Goal: Check status: Check status

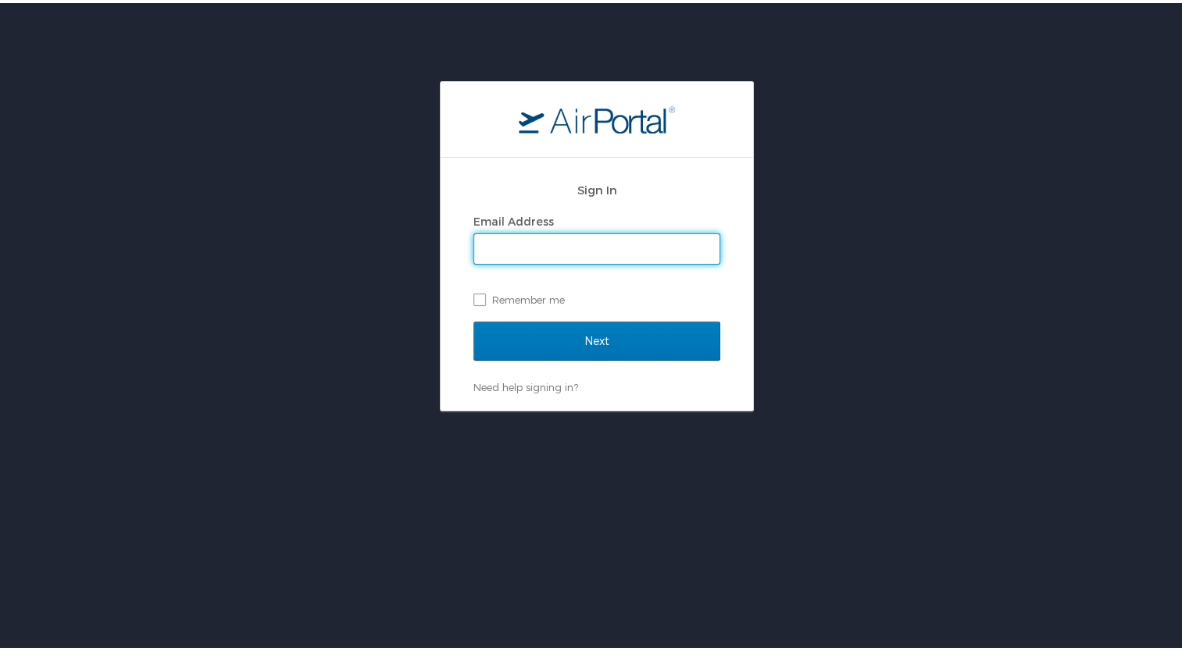
type input "[EMAIL_ADDRESS][US_STATE][DOMAIN_NAME]"
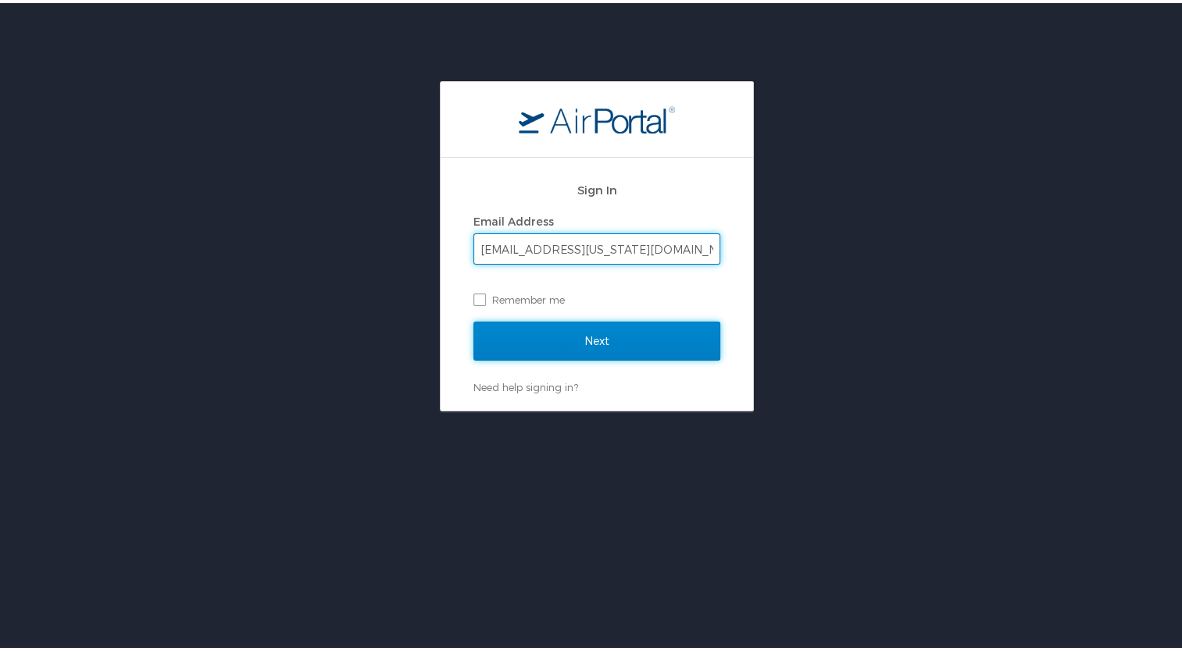
click at [575, 333] on input "Next" at bounding box center [596, 338] width 247 height 39
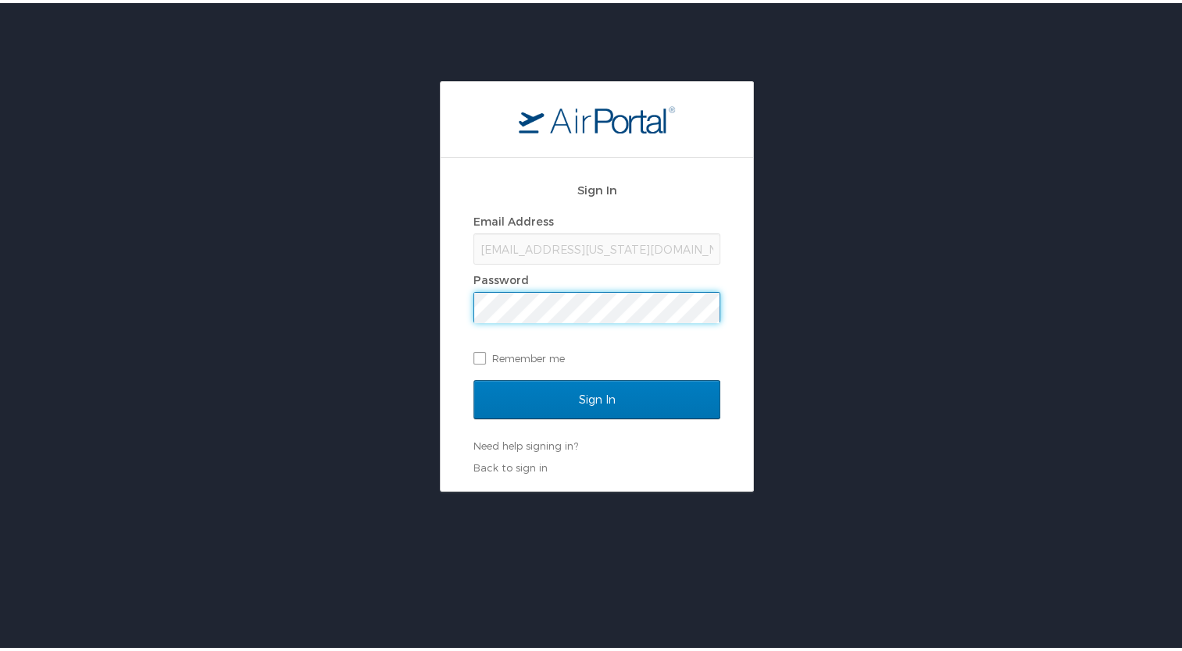
click at [473, 377] on input "Sign In" at bounding box center [596, 396] width 247 height 39
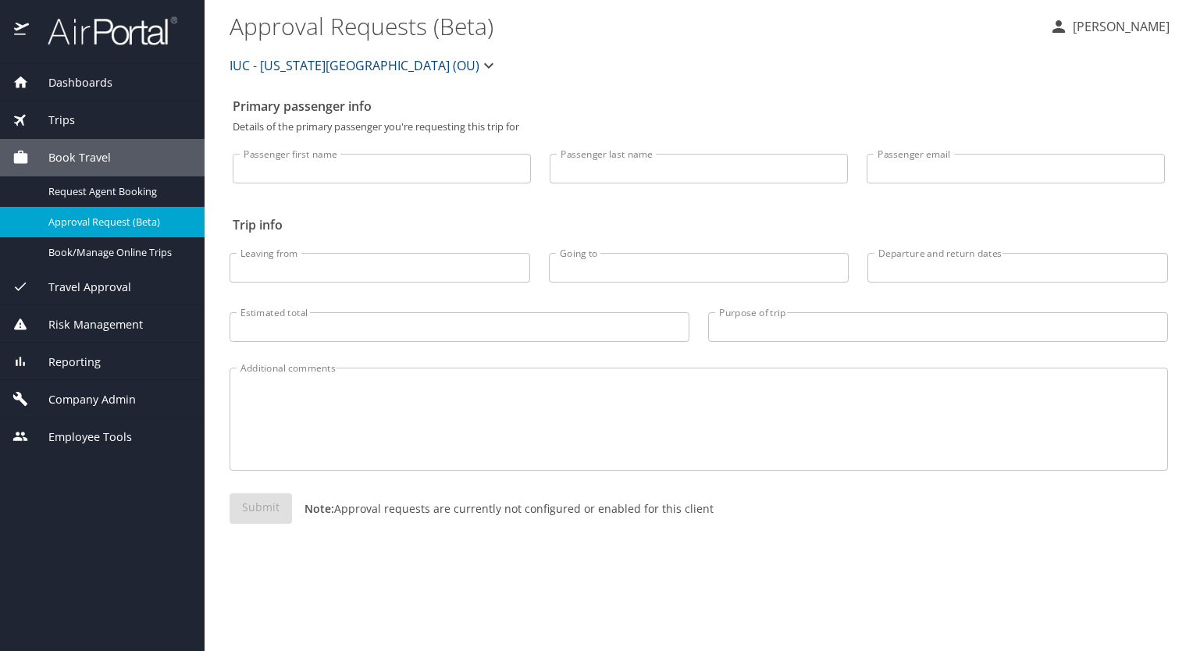
click at [360, 165] on input "Passenger first name" at bounding box center [382, 169] width 298 height 30
type input "[PERSON_NAME]"
type input "smith"
type input "arthur"
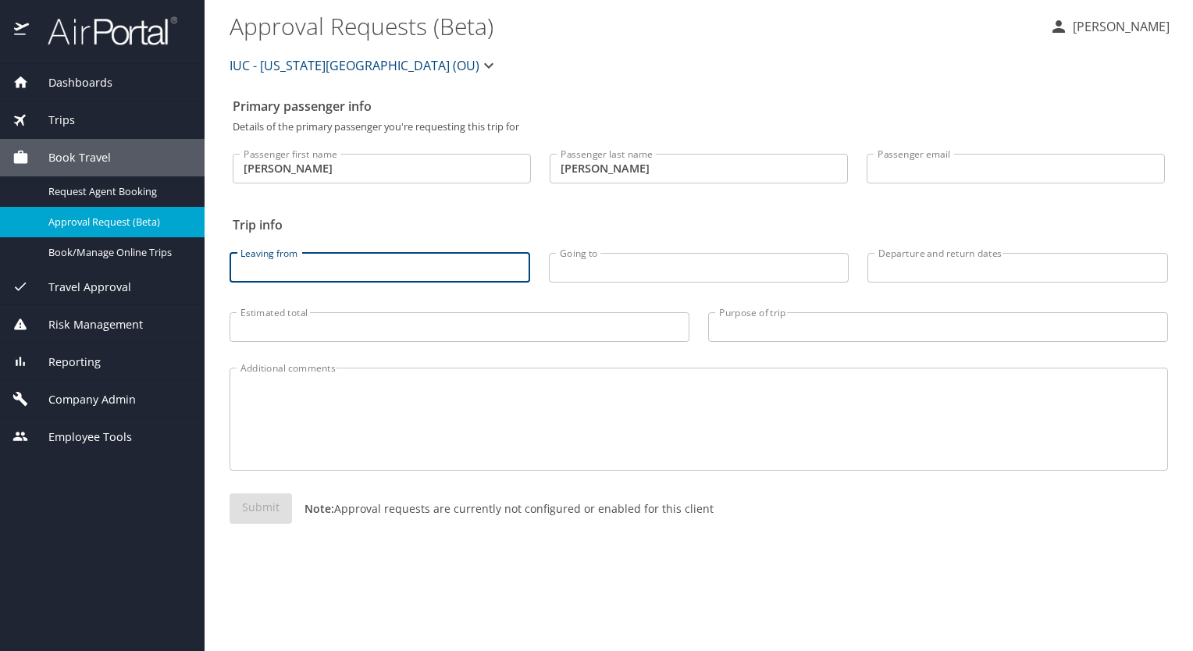
click at [385, 264] on input "Leaving from" at bounding box center [380, 268] width 301 height 30
click at [71, 119] on span "Trips" at bounding box center [52, 120] width 46 height 17
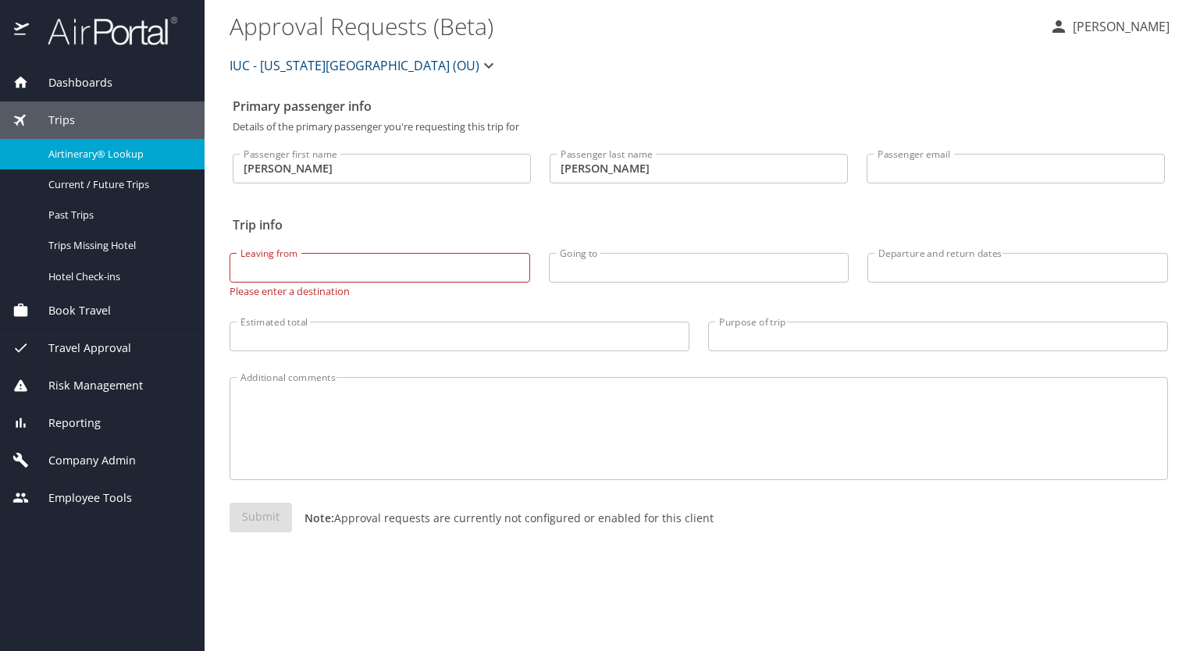
click at [77, 148] on span "Airtinerary® Lookup" at bounding box center [116, 154] width 137 height 15
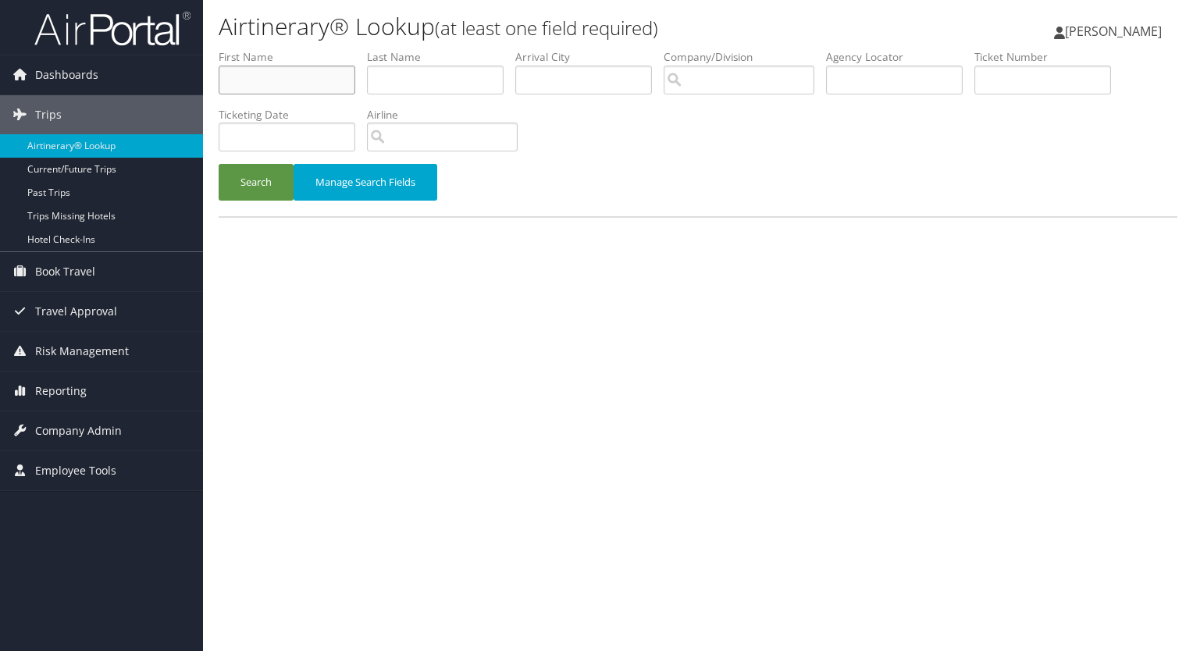
click at [291, 77] on input "text" at bounding box center [287, 80] width 137 height 29
type input "[PERSON_NAME]"
type input "smith"
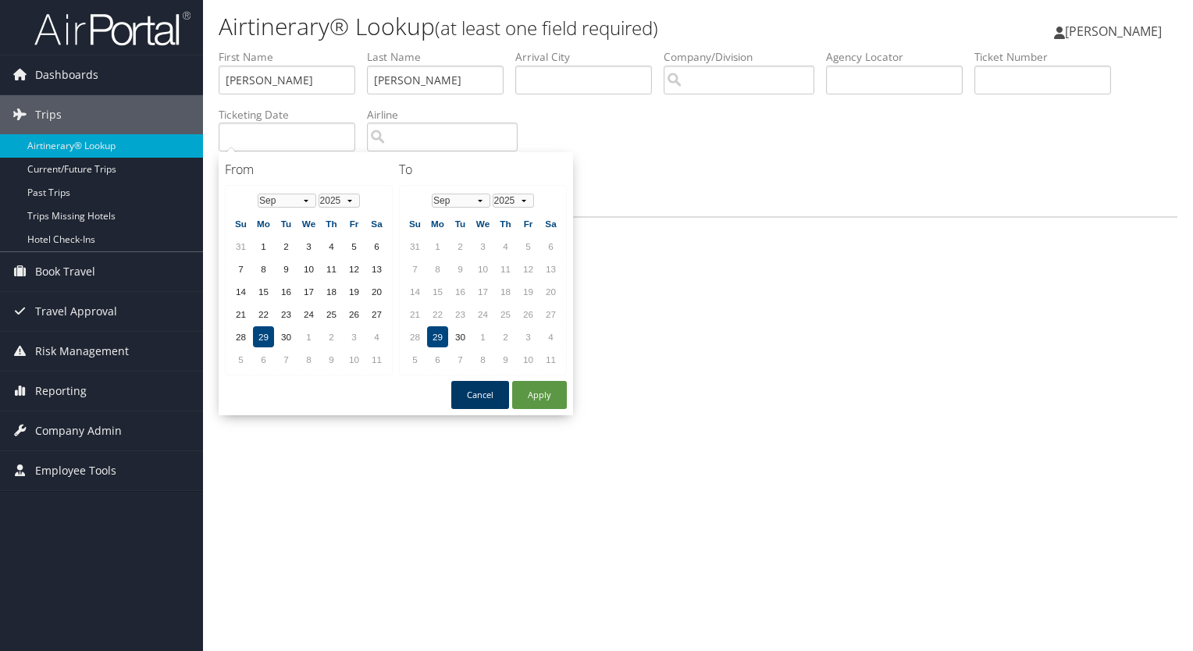
click at [473, 383] on button "Cancel" at bounding box center [480, 395] width 58 height 28
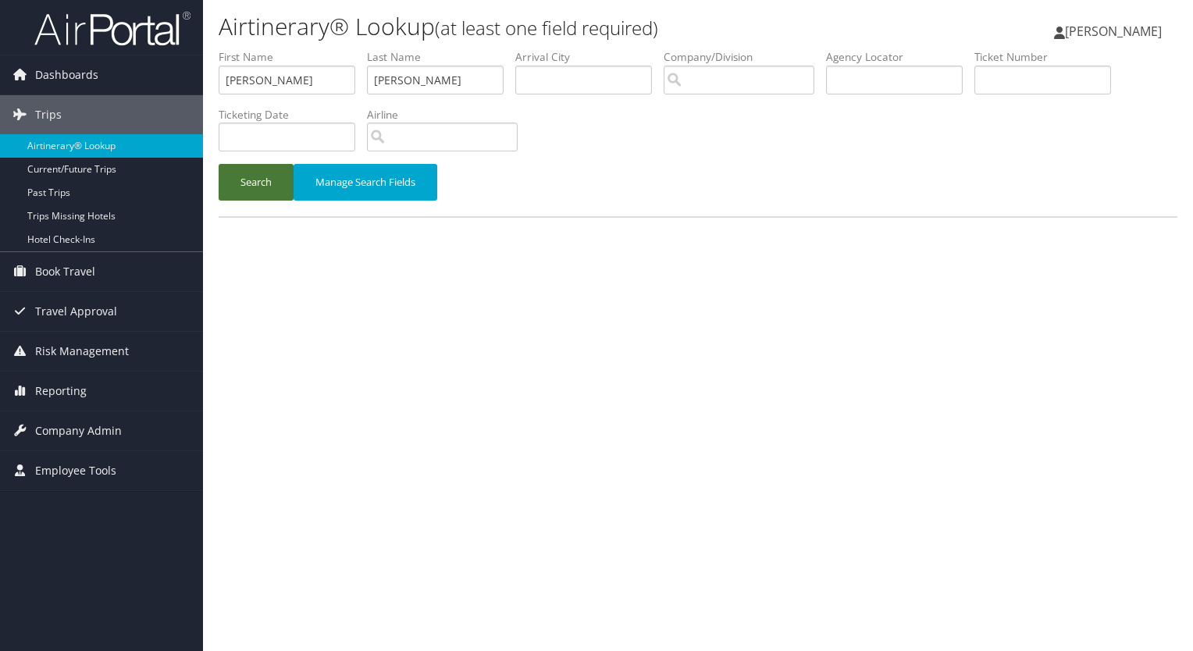
click at [262, 181] on button "Search" at bounding box center [256, 182] width 75 height 37
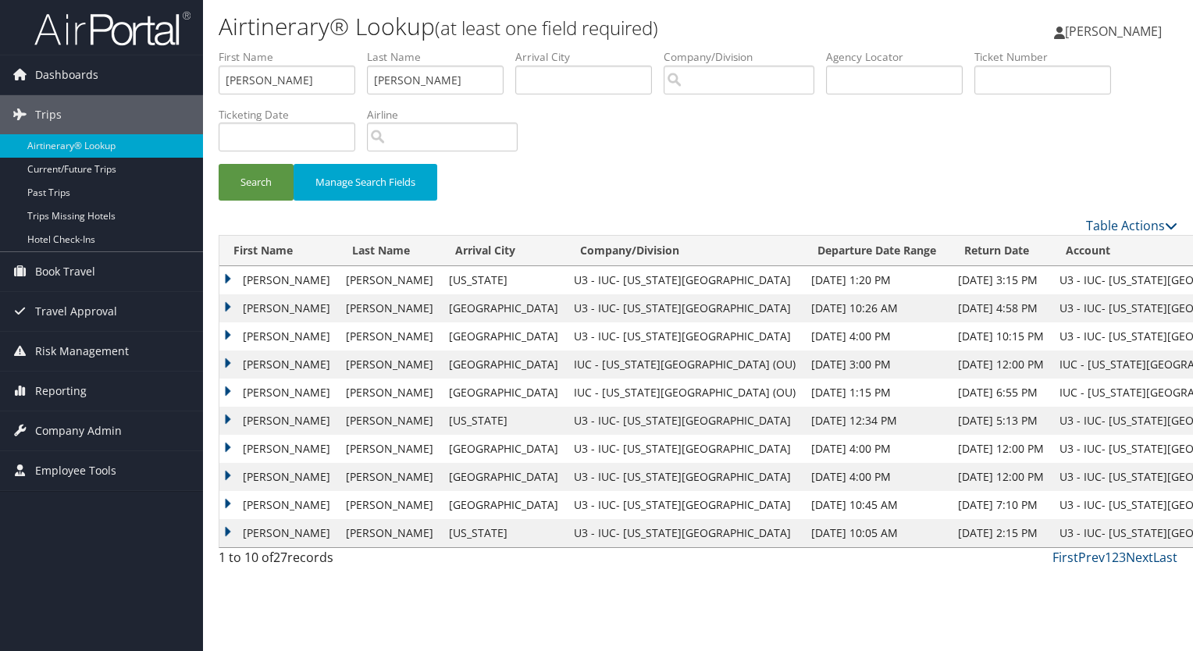
click at [269, 274] on td "ARTHUR REED" at bounding box center [278, 280] width 119 height 28
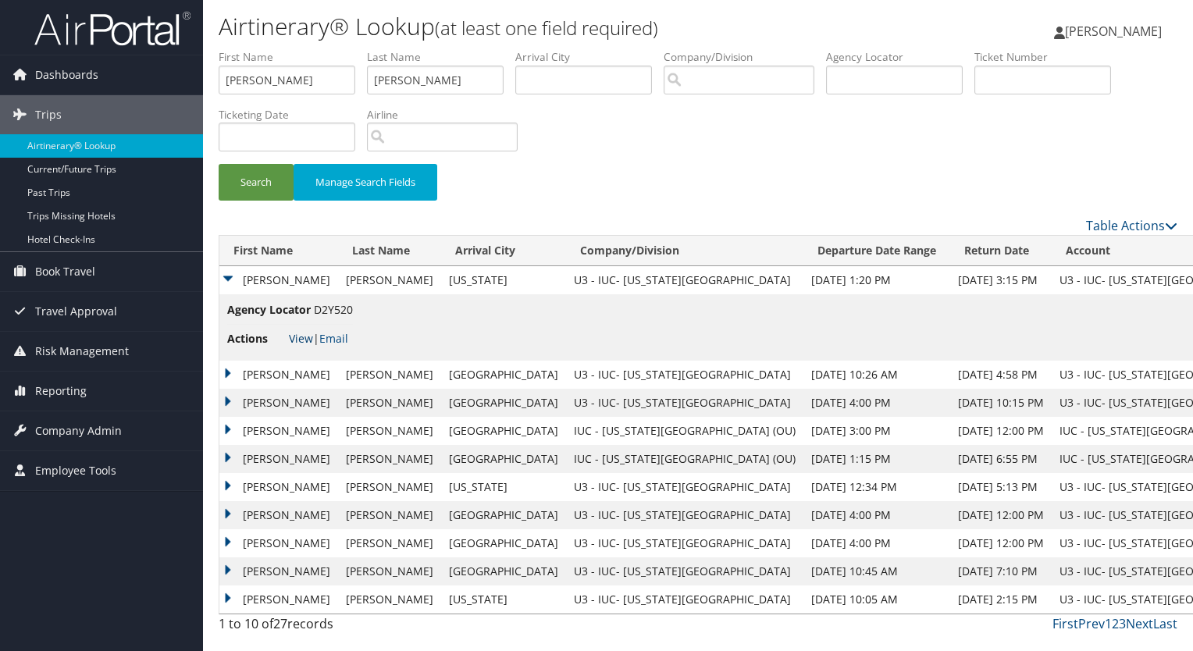
click at [299, 335] on link "View" at bounding box center [301, 338] width 24 height 15
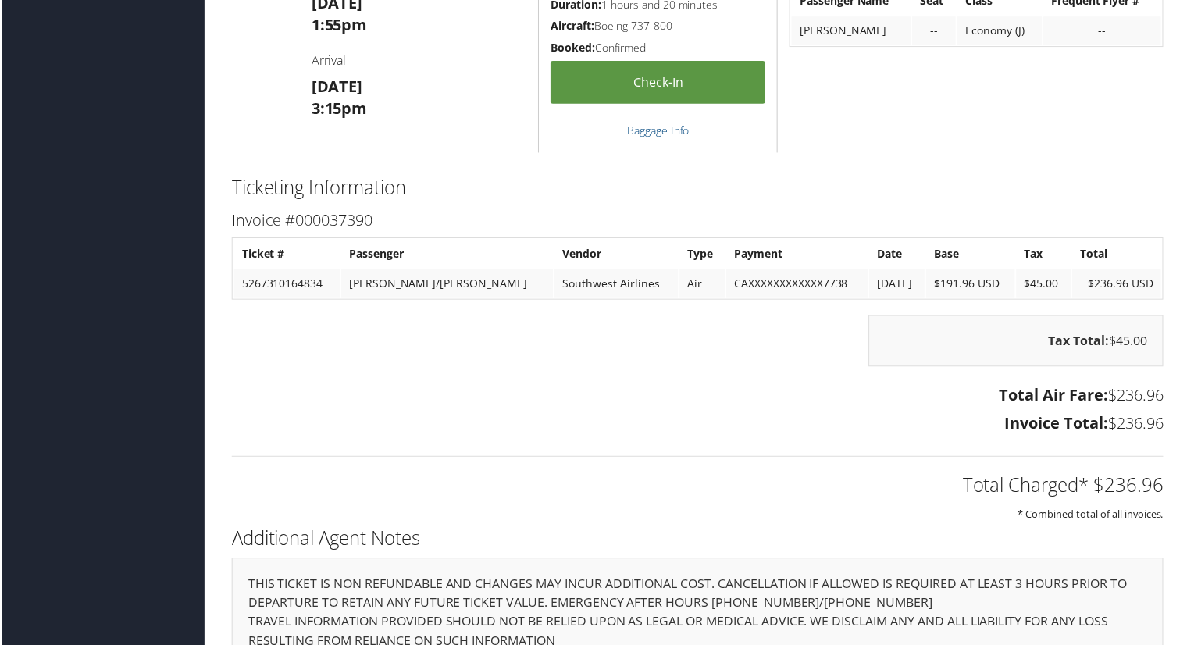
scroll to position [1298, 0]
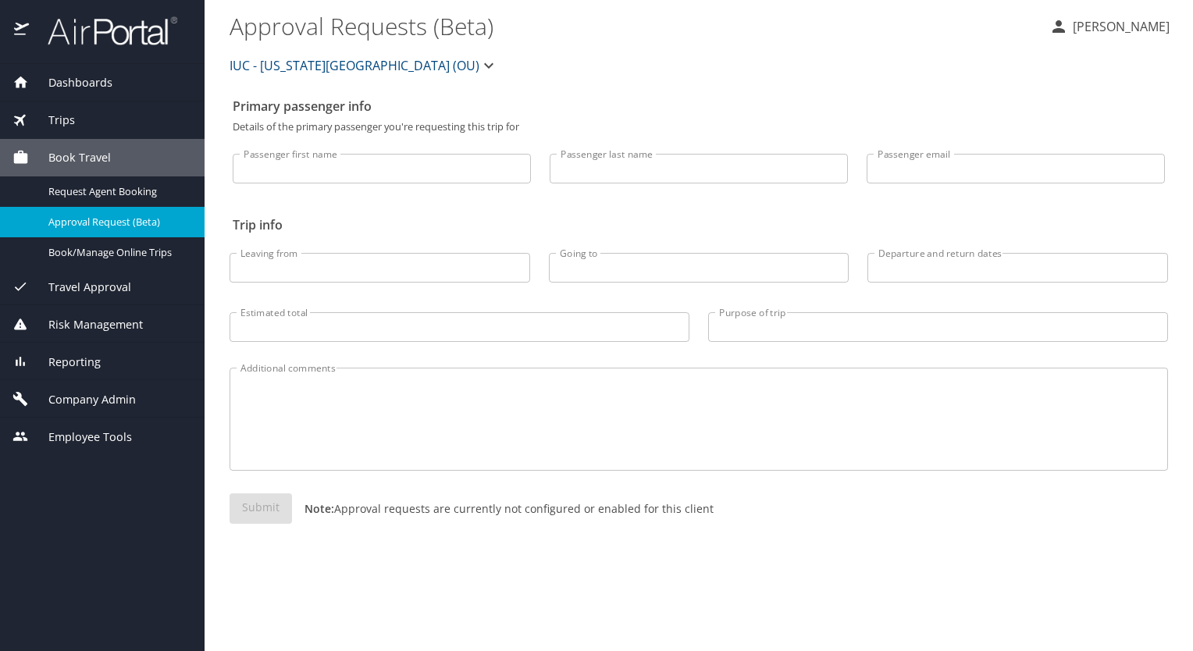
click at [70, 123] on span "Trips" at bounding box center [52, 120] width 46 height 17
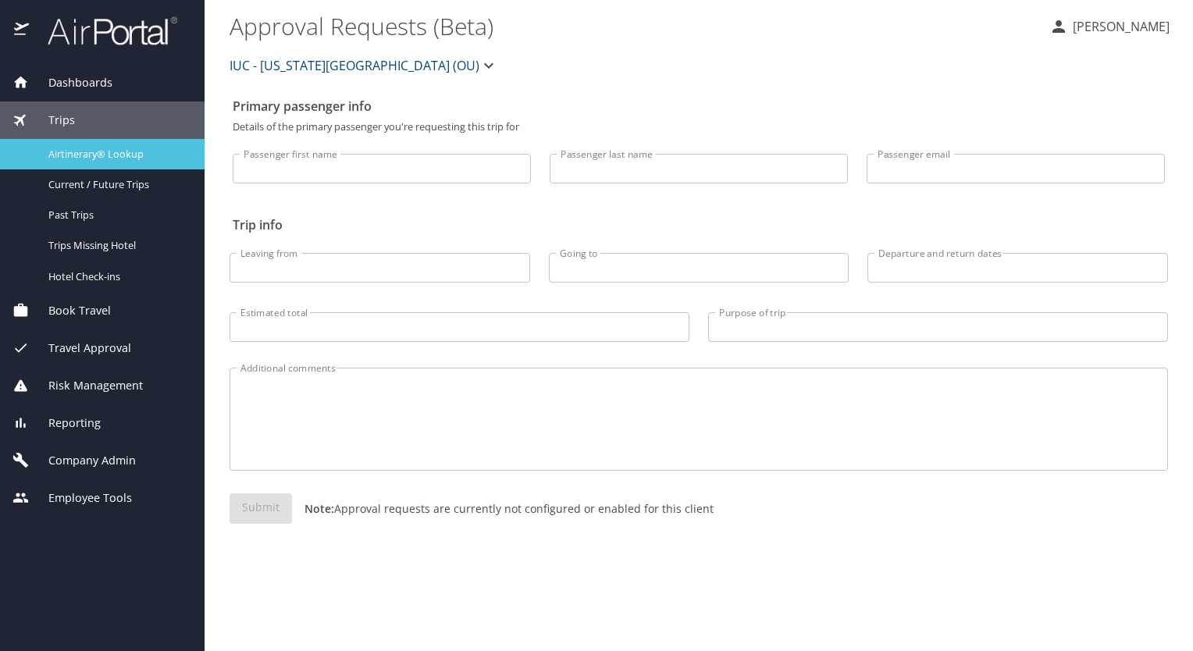
click at [77, 157] on span "Airtinerary® Lookup" at bounding box center [116, 154] width 137 height 15
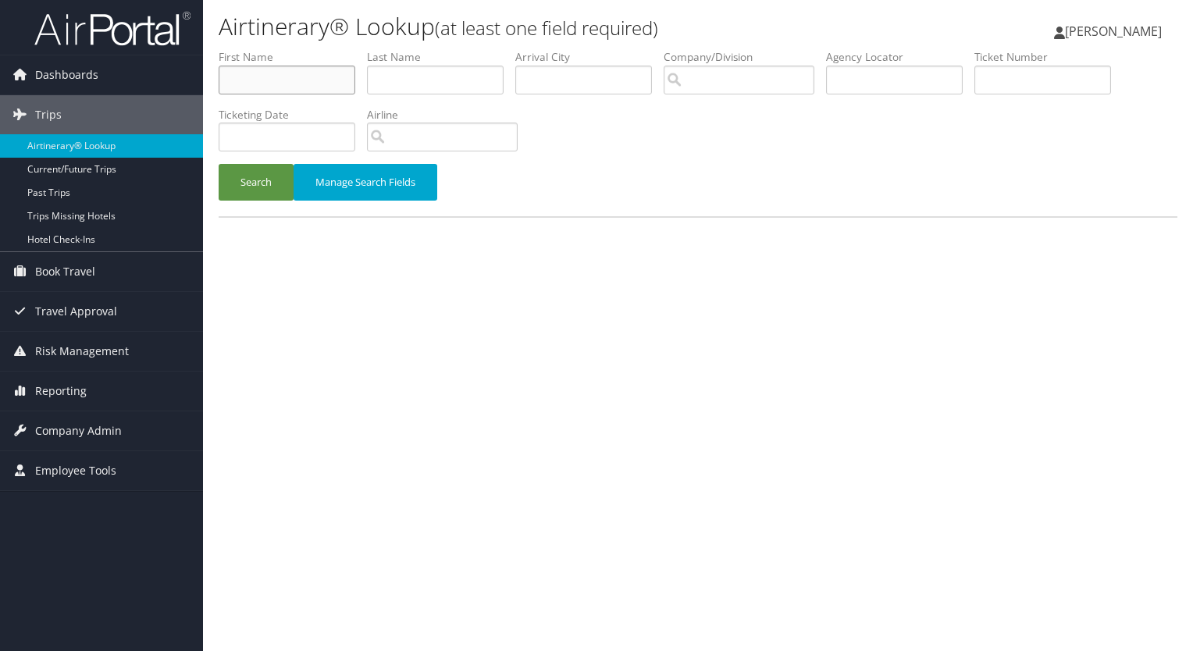
click at [242, 80] on input "text" at bounding box center [287, 80] width 137 height 29
type input "[PERSON_NAME]"
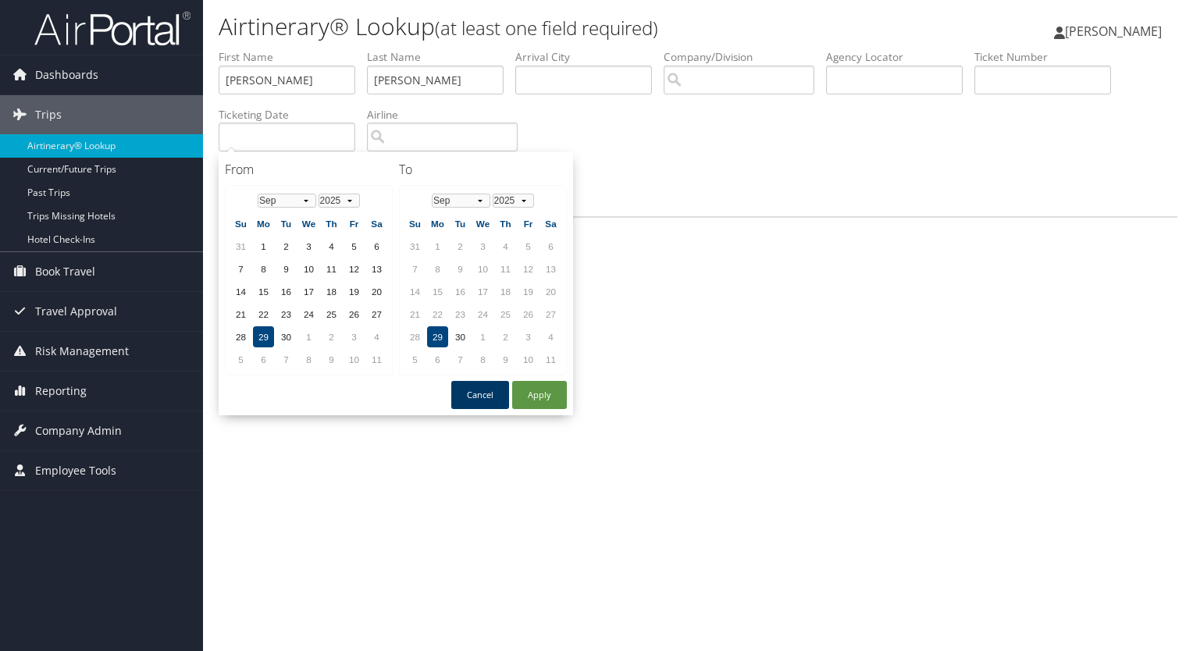
click at [476, 390] on button "Cancel" at bounding box center [480, 395] width 58 height 28
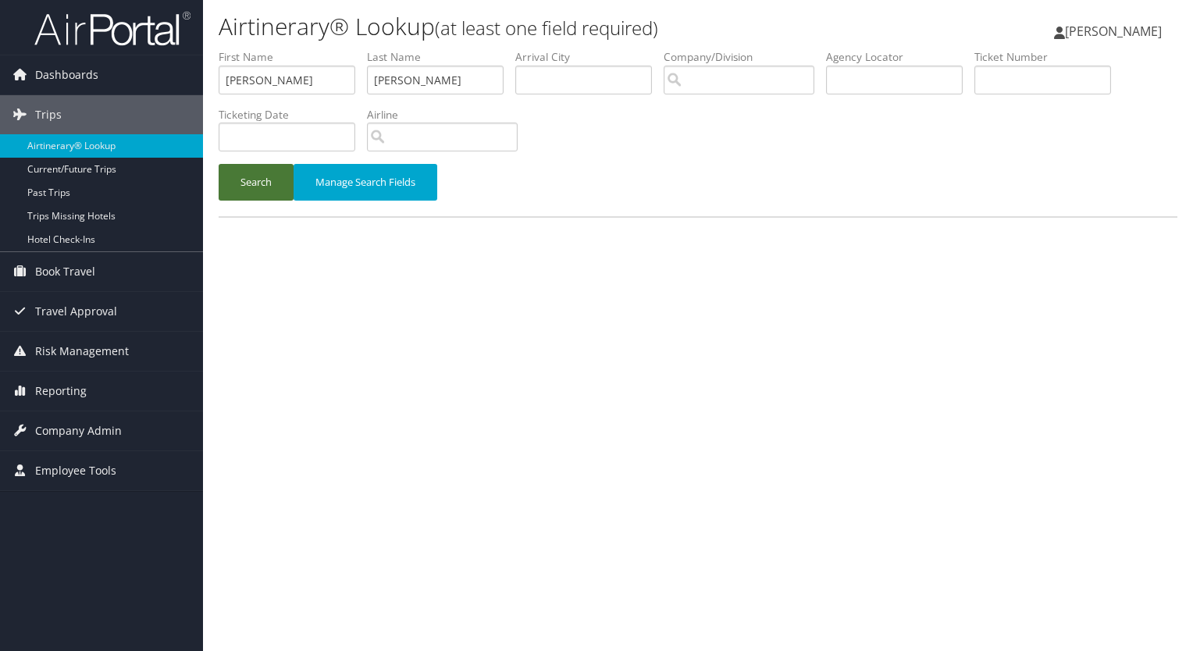
click at [242, 177] on button "Search" at bounding box center [256, 182] width 75 height 37
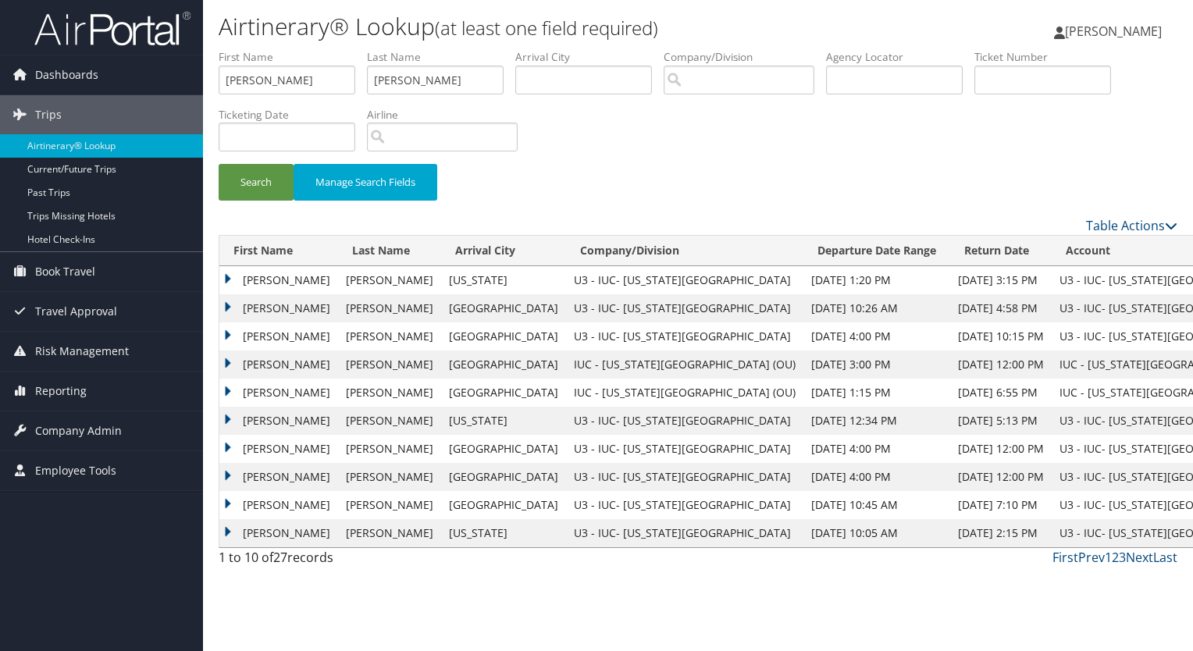
click at [267, 277] on td "ARTHUR REED" at bounding box center [278, 280] width 119 height 28
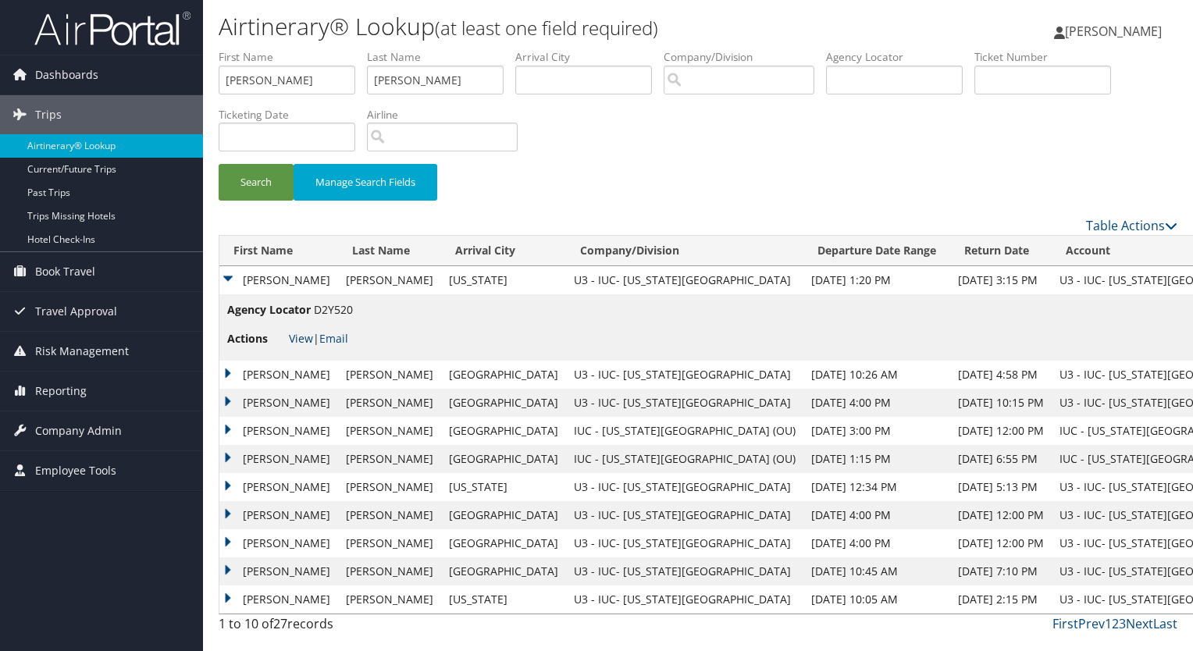
click at [298, 336] on link "View" at bounding box center [301, 338] width 24 height 15
